Goal: Task Accomplishment & Management: Use online tool/utility

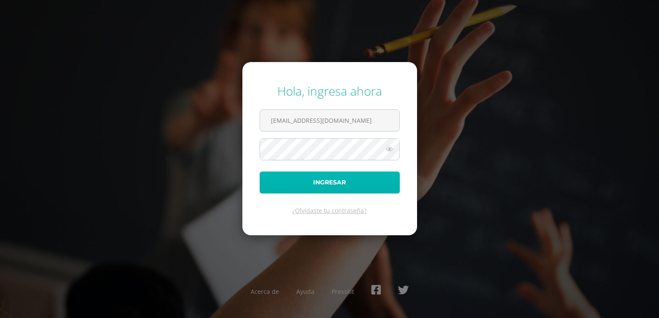
click at [317, 188] on button "Ingresar" at bounding box center [330, 183] width 140 height 22
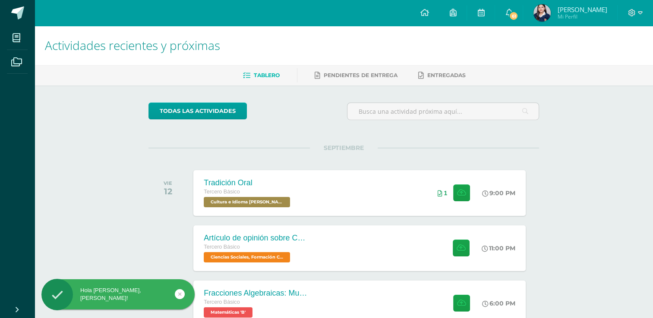
click at [609, 142] on div "Actividades recientes y próximas Tablero Pendientes de entrega Entregadas todas…" at bounding box center [344, 228] width 618 height 405
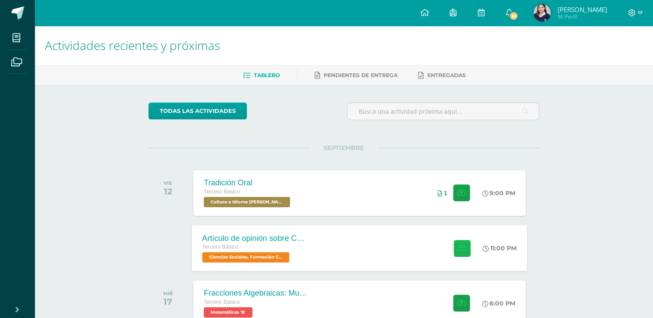
click at [458, 249] on icon at bounding box center [461, 248] width 9 height 7
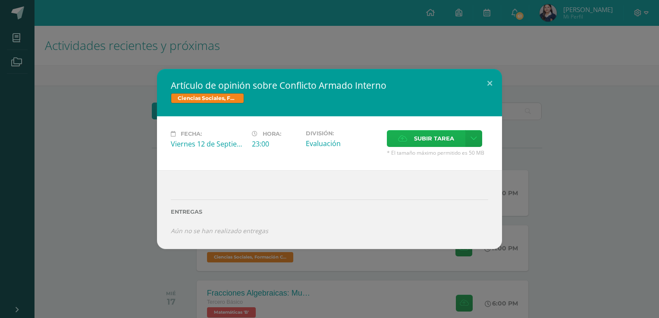
click at [430, 143] on span "Subir tarea" at bounding box center [434, 139] width 40 height 16
click at [0, 0] on input "Subir tarea" at bounding box center [0, 0] width 0 height 0
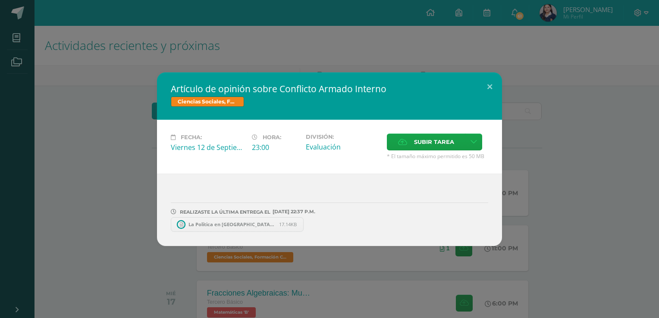
click at [234, 224] on span "La Política en Centroamérica.docx" at bounding box center [231, 224] width 95 height 6
click at [488, 86] on button at bounding box center [489, 86] width 25 height 29
